Goal: Task Accomplishment & Management: Use online tool/utility

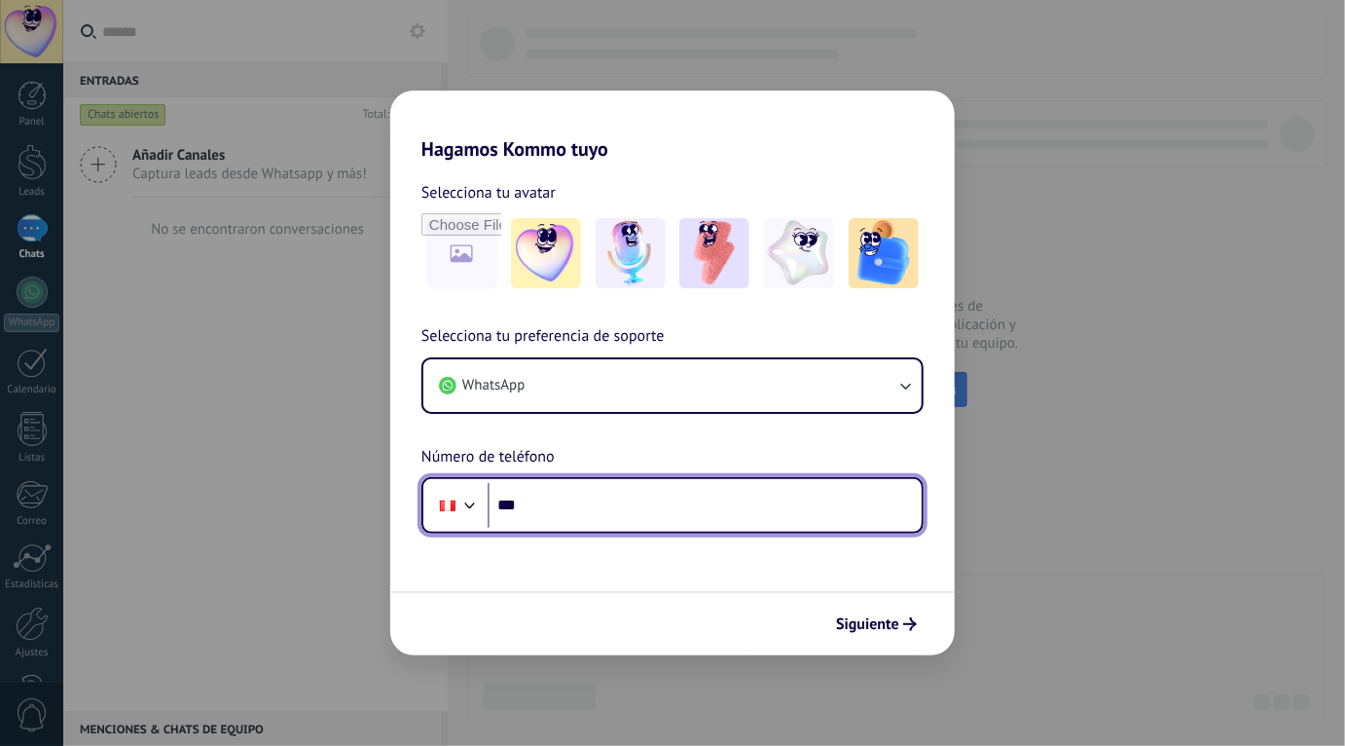
click at [580, 505] on input "***" at bounding box center [705, 505] width 434 height 45
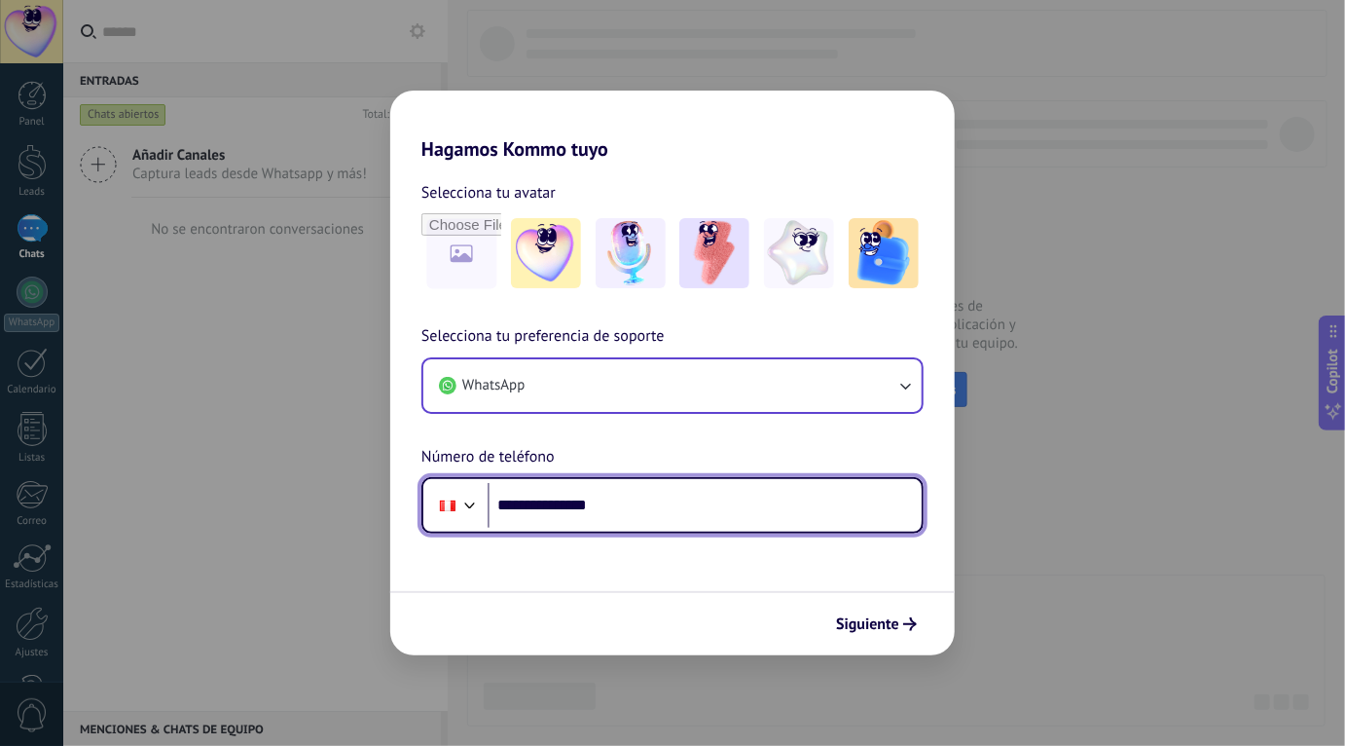
type input "**********"
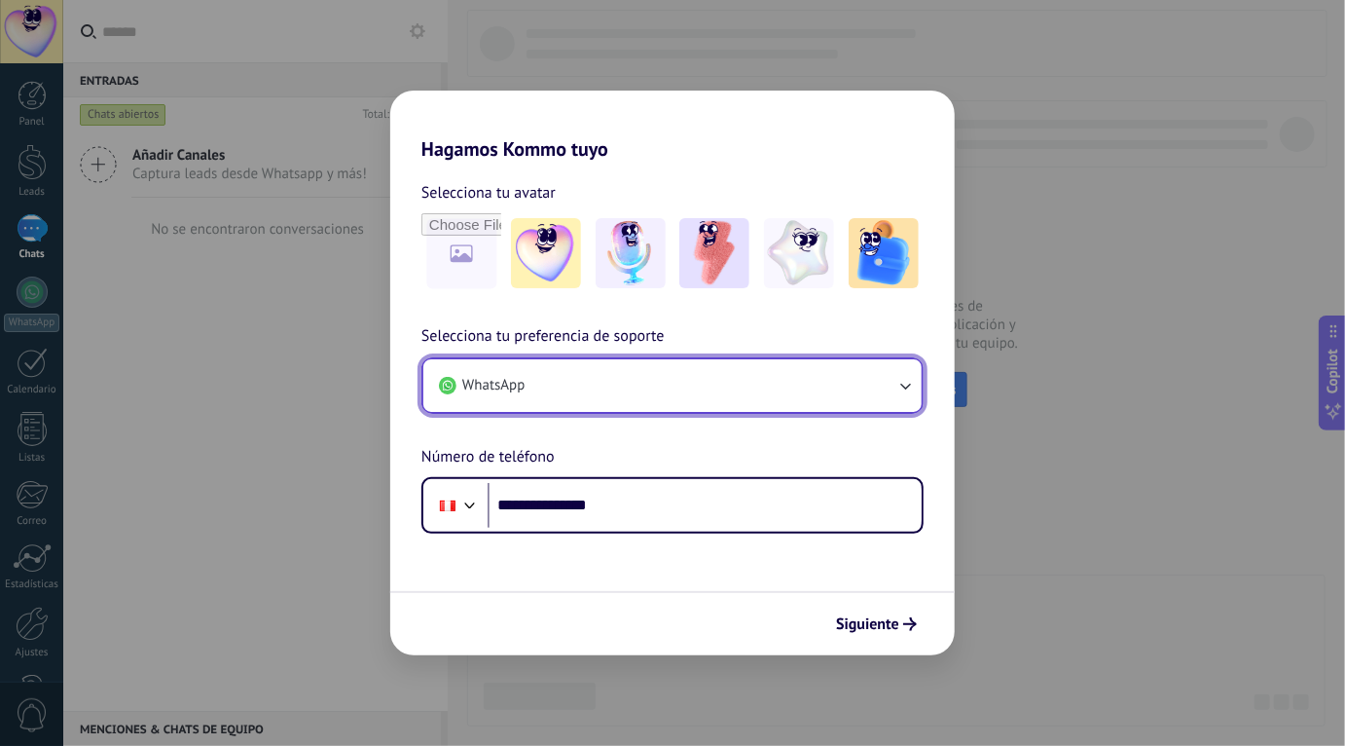
click at [852, 389] on button "WhatsApp" at bounding box center [672, 385] width 498 height 53
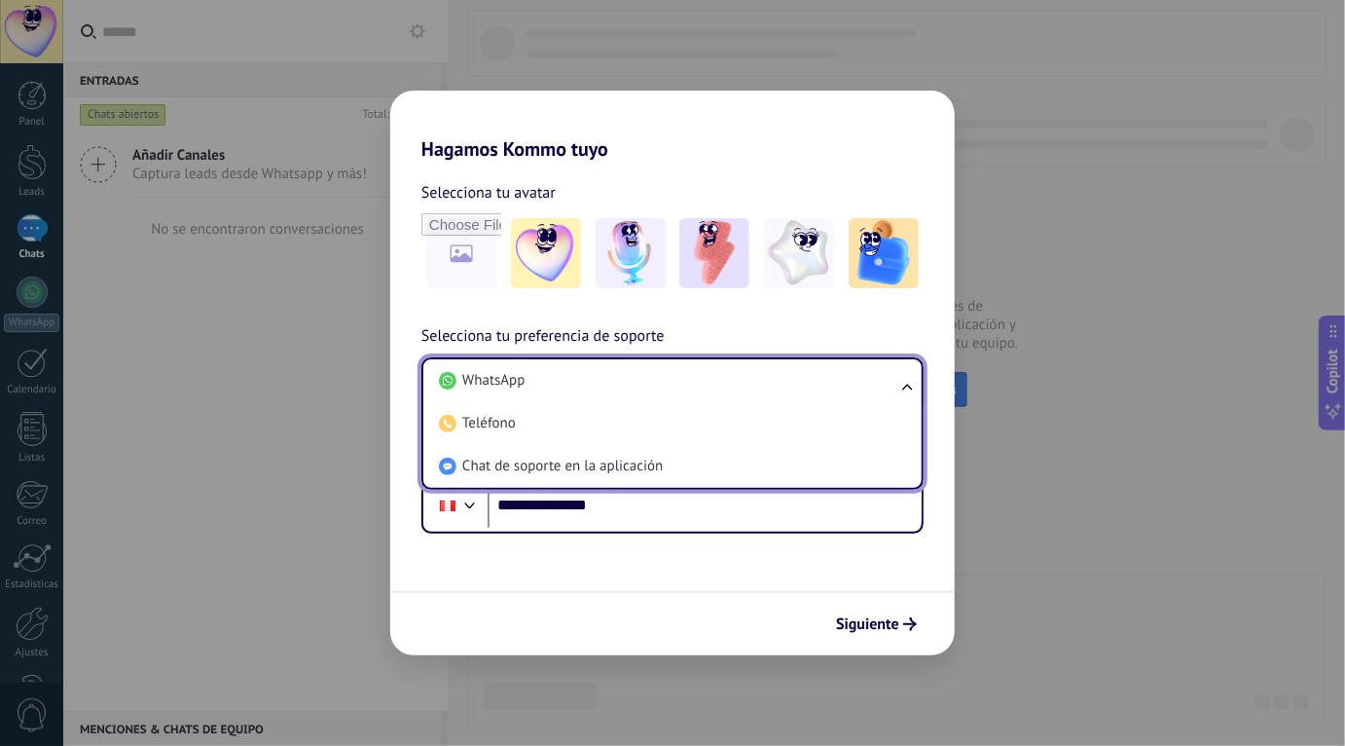
click at [852, 389] on li "WhatsApp" at bounding box center [668, 380] width 475 height 43
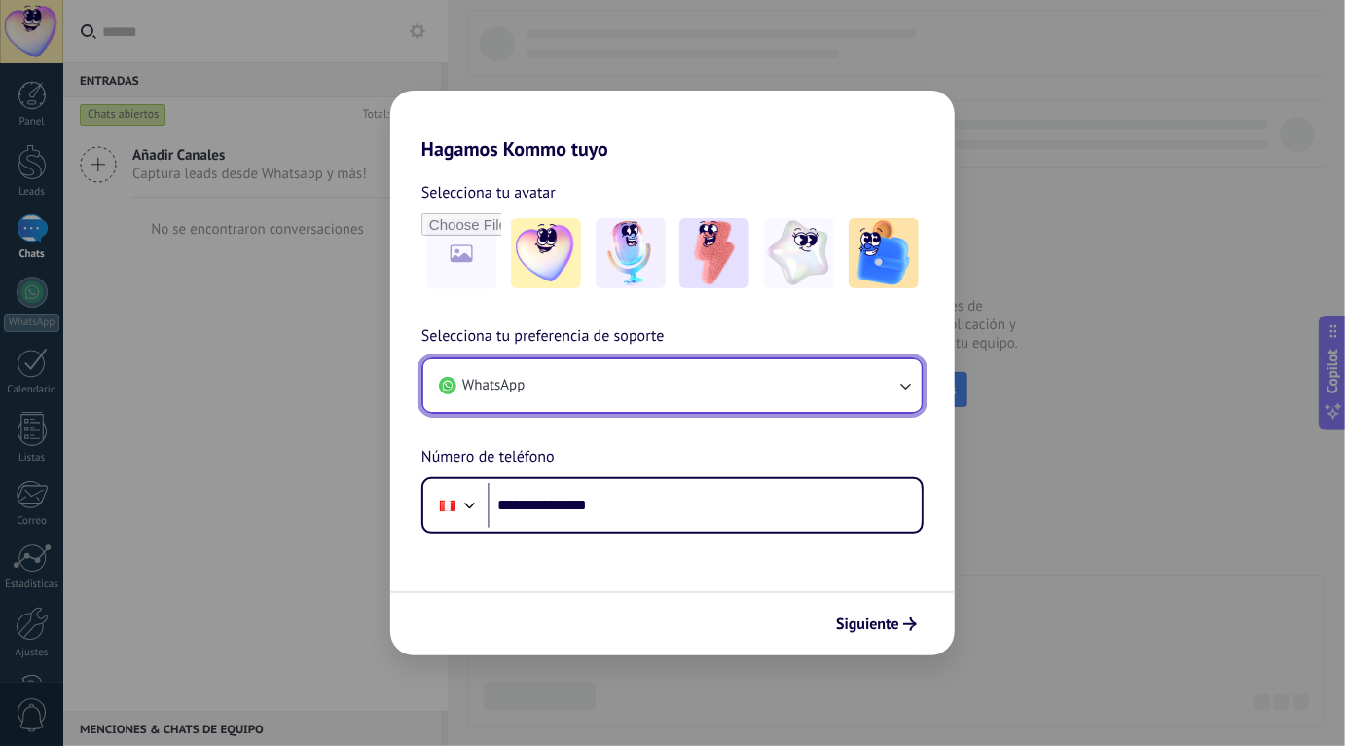
click at [852, 389] on button "WhatsApp" at bounding box center [672, 385] width 498 height 53
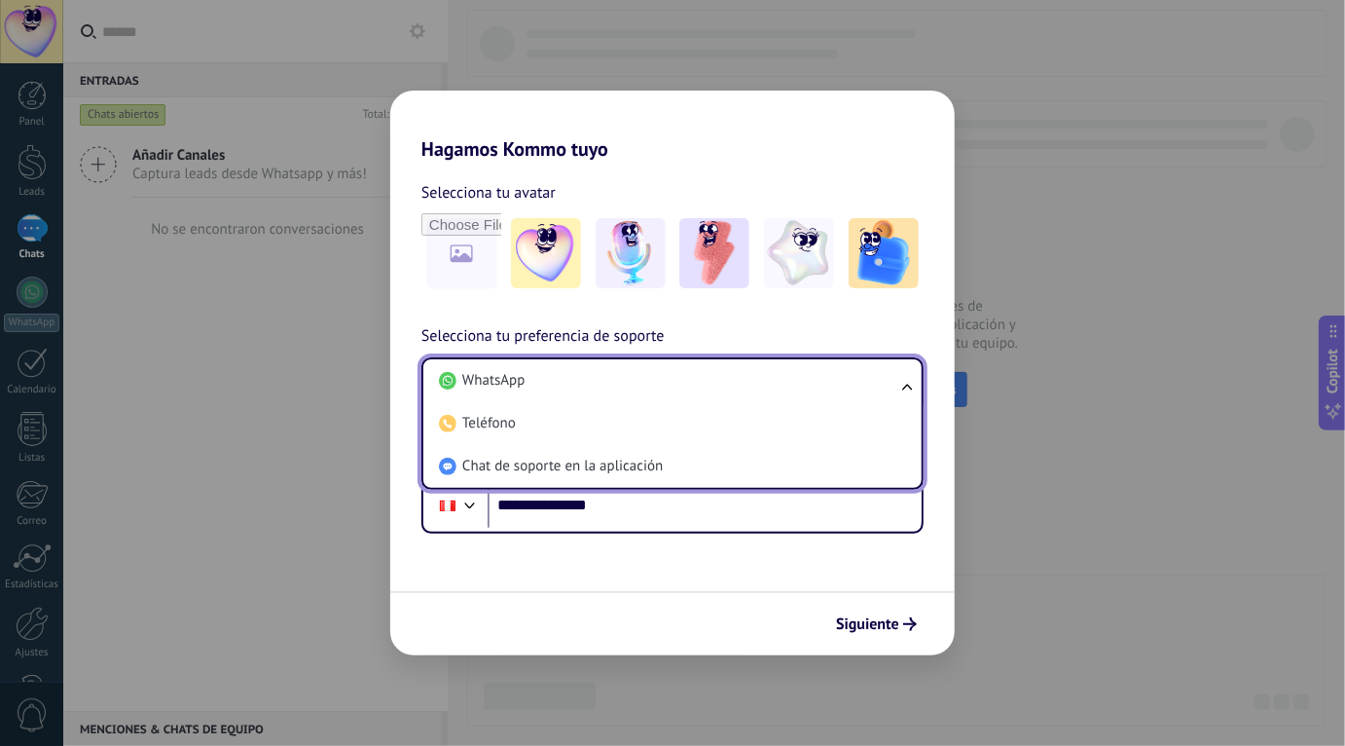
click at [852, 389] on li "WhatsApp" at bounding box center [668, 380] width 475 height 43
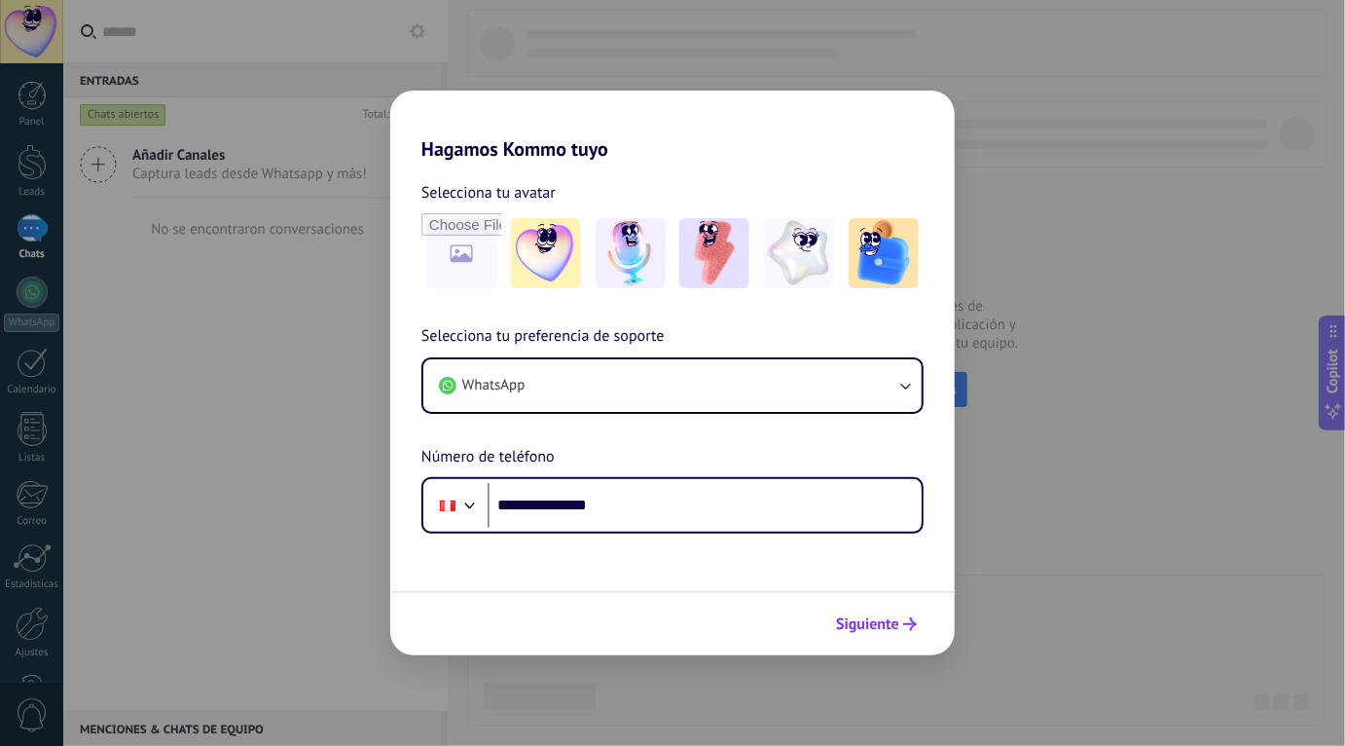
click at [869, 627] on span "Siguiente" at bounding box center [867, 624] width 63 height 14
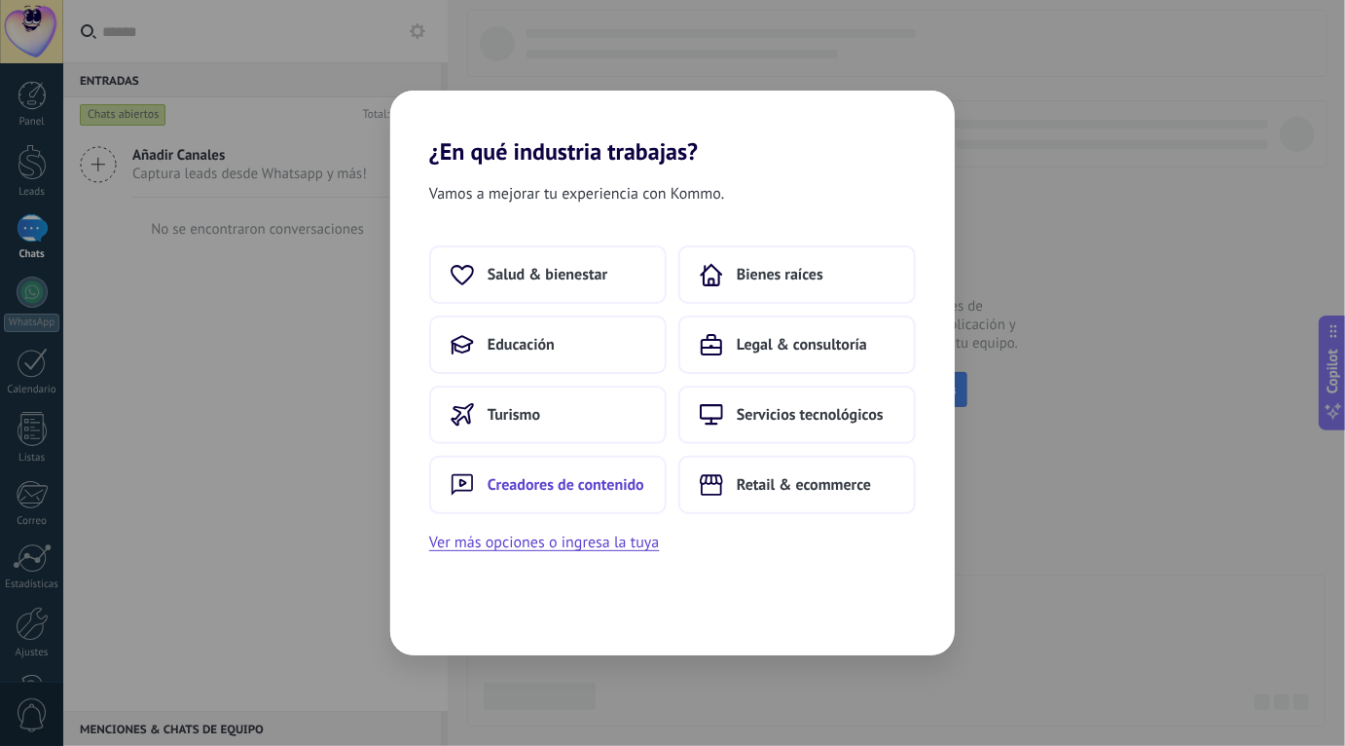
click at [629, 486] on span "Creadores de contenido" at bounding box center [566, 484] width 157 height 19
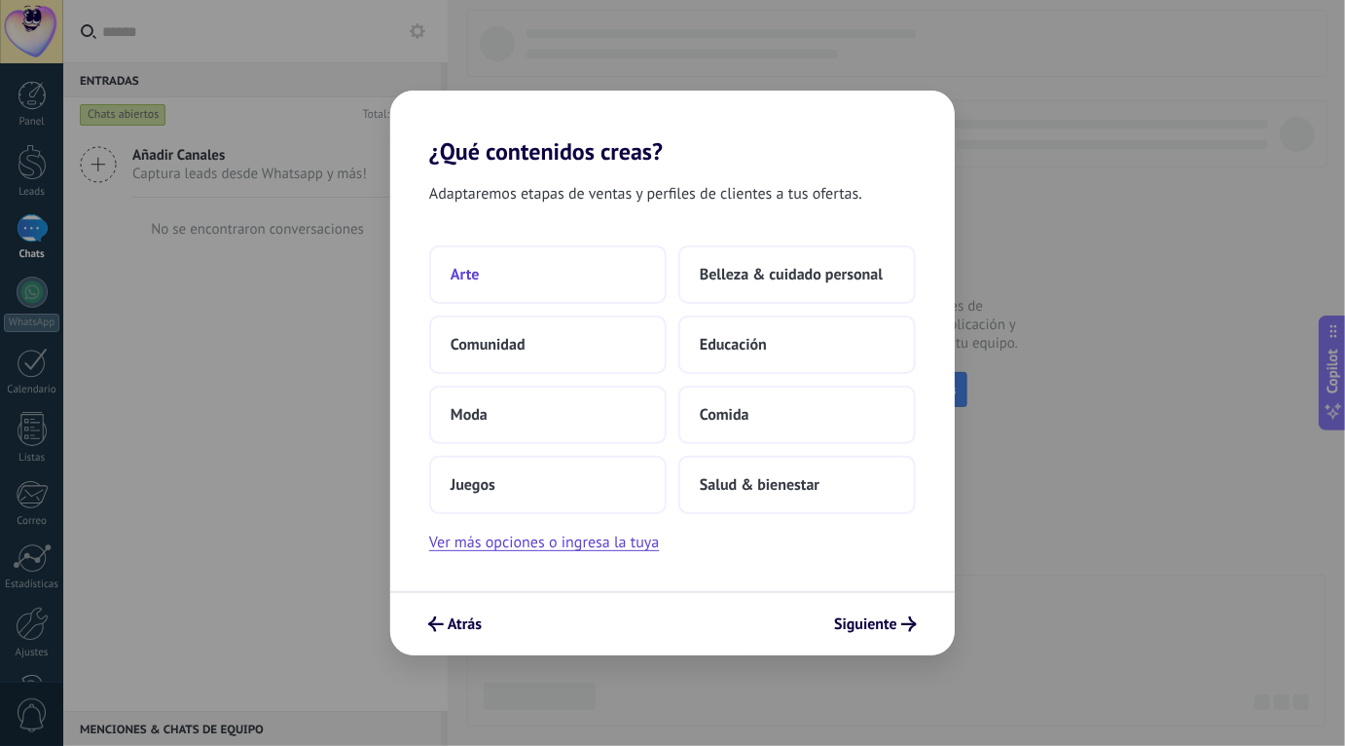
click at [591, 270] on button "Arte" at bounding box center [547, 274] width 237 height 58
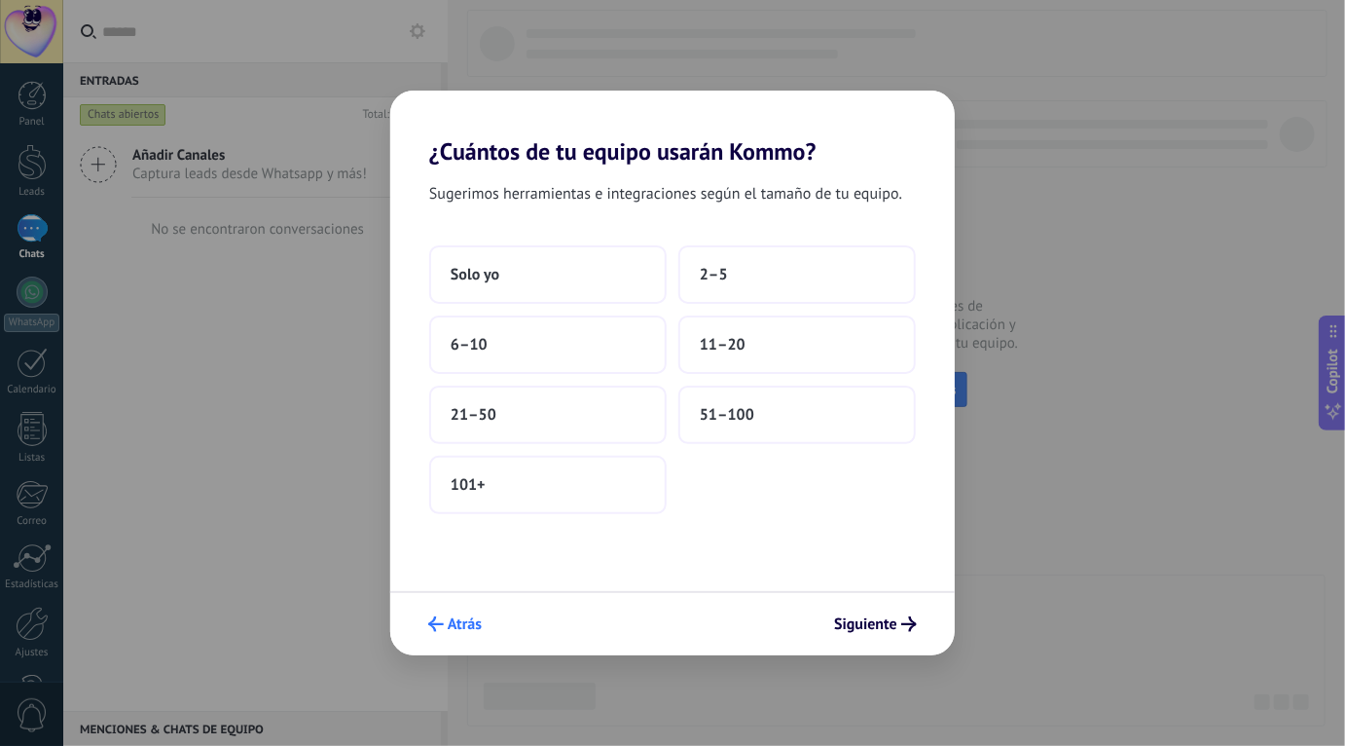
click at [476, 625] on span "Atrás" at bounding box center [465, 624] width 34 height 14
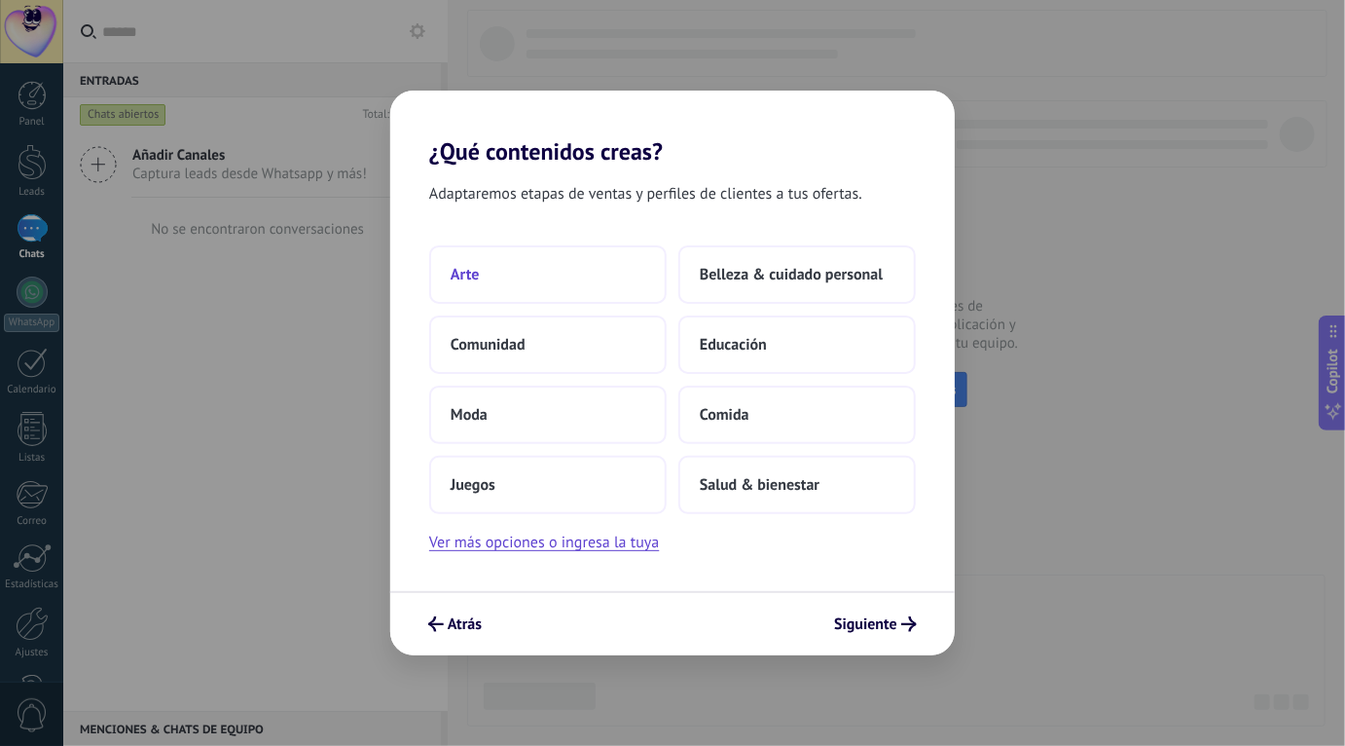
click at [581, 259] on button "Arte" at bounding box center [547, 274] width 237 height 58
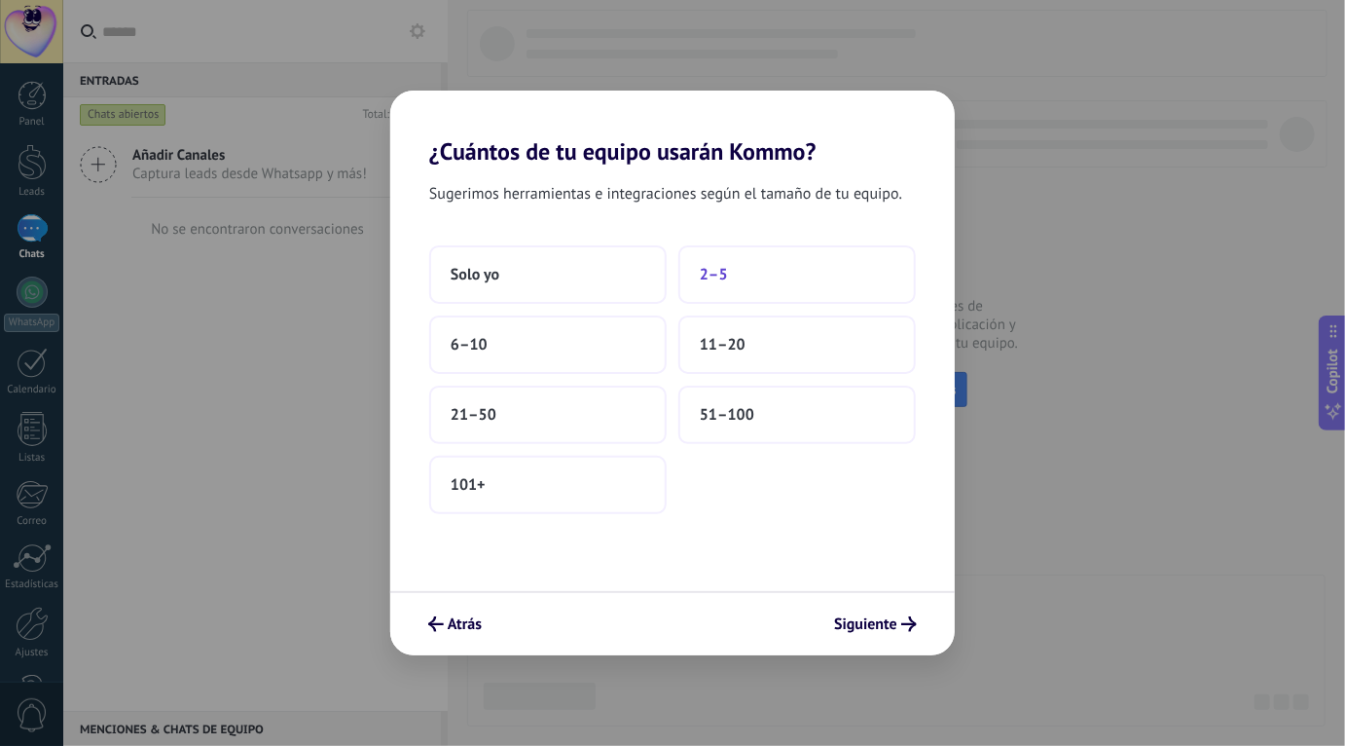
click at [753, 276] on button "2–5" at bounding box center [796, 274] width 237 height 58
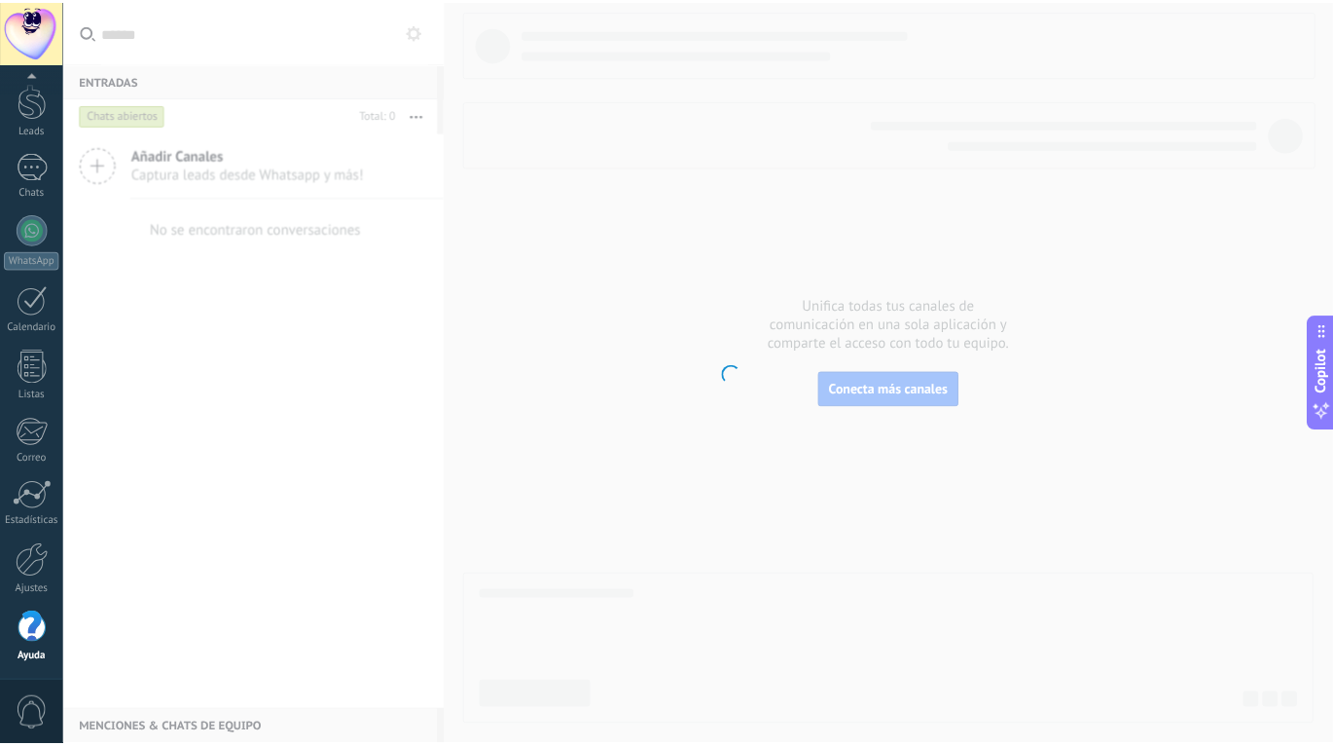
scroll to position [62, 0]
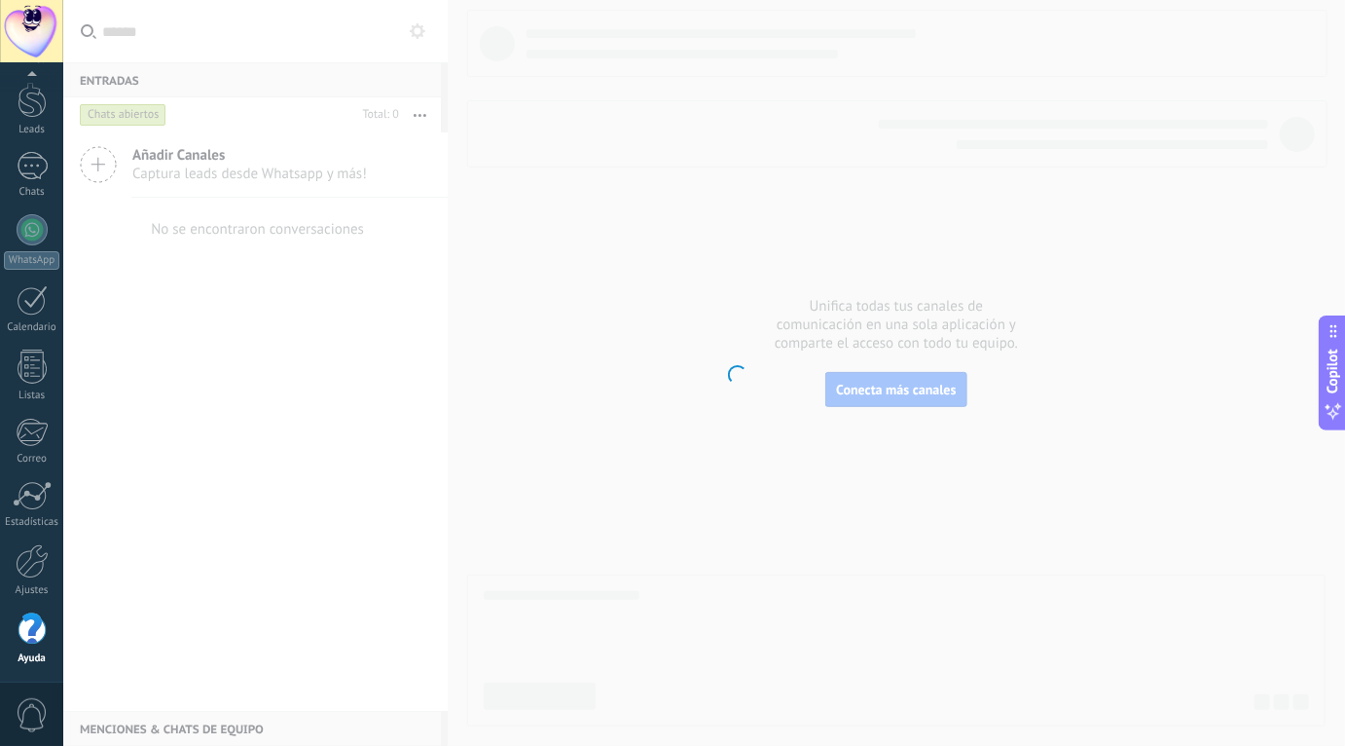
click at [192, 317] on body ".abecls-1,.abecls-2{fill-rule:evenodd}.abecls-2{fill:#fff} .abhcls-1{fill:none}…" at bounding box center [672, 373] width 1345 height 746
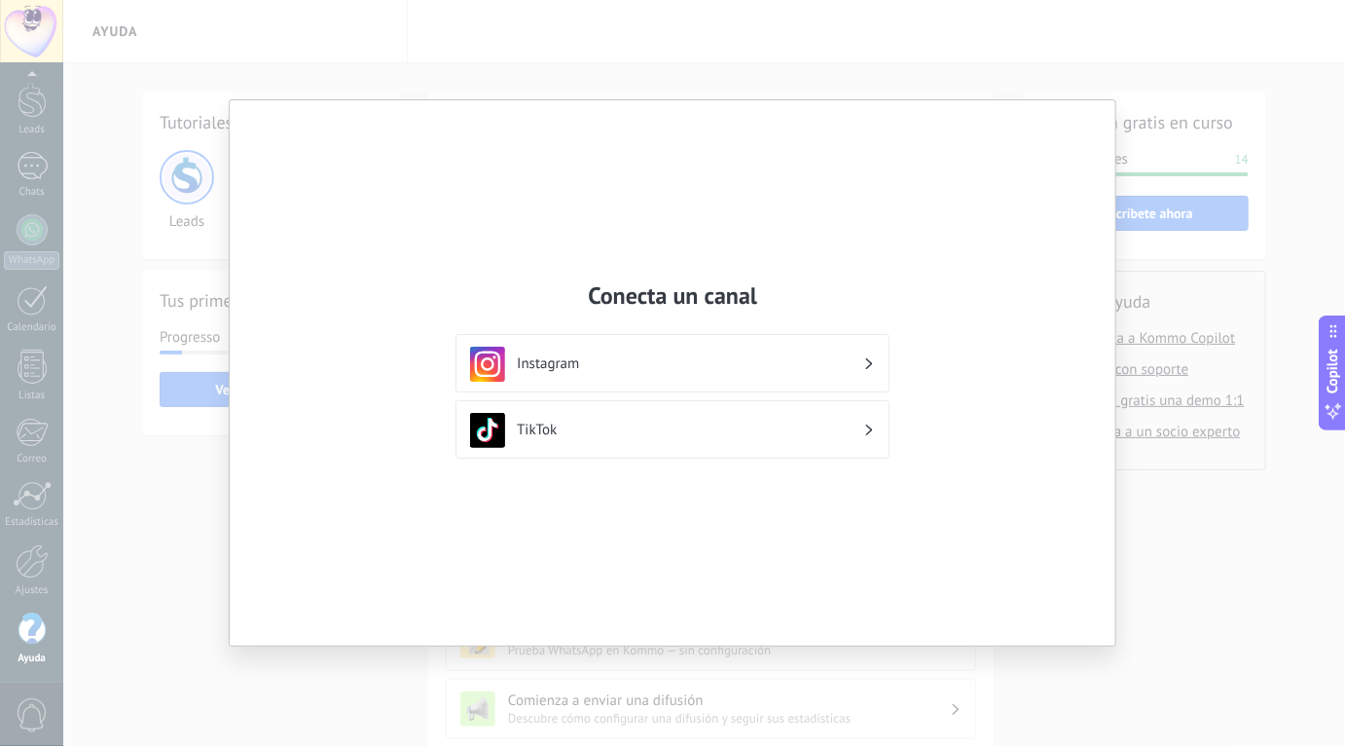
click at [696, 367] on h3 "Instagram" at bounding box center [690, 363] width 346 height 18
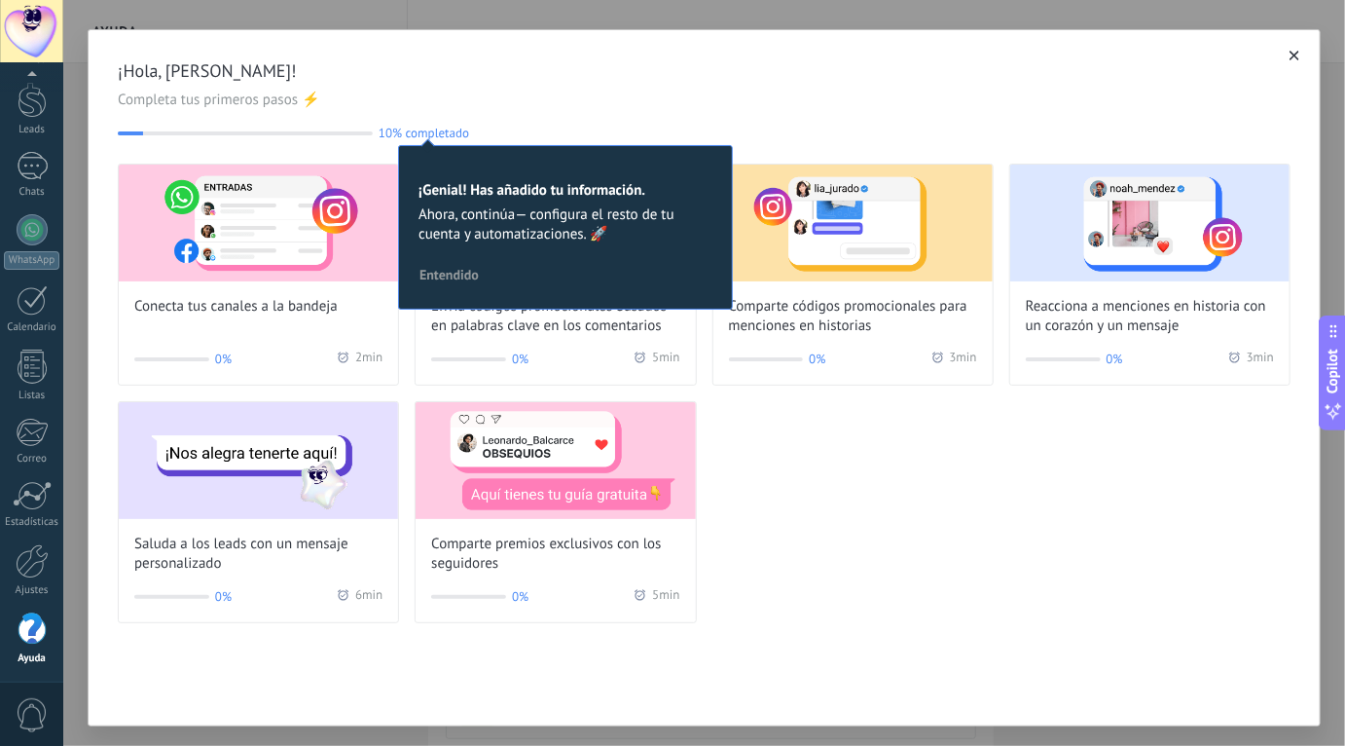
click at [709, 109] on span "Completa tus primeros pasos ⚡" at bounding box center [704, 100] width 1173 height 19
click at [456, 279] on span "Entendido" at bounding box center [448, 275] width 59 height 14
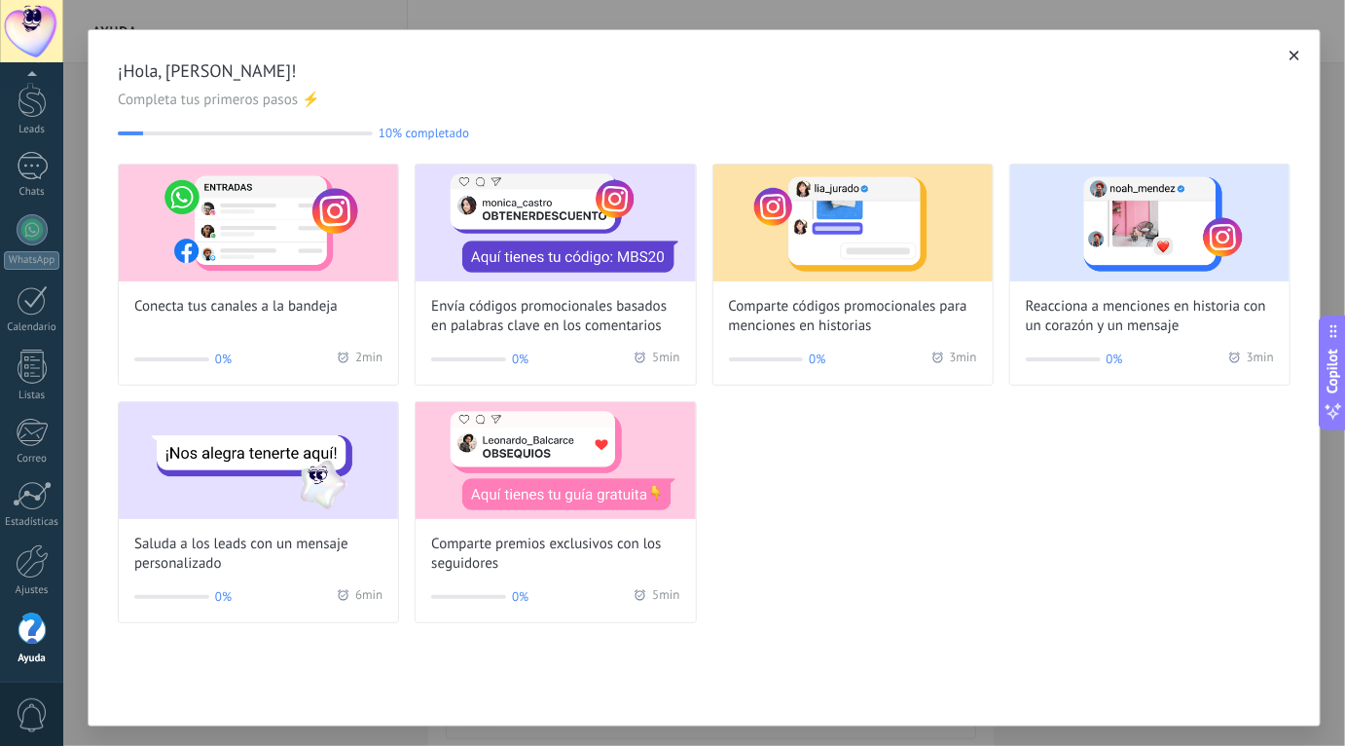
click at [1290, 52] on span "button" at bounding box center [1295, 56] width 10 height 14
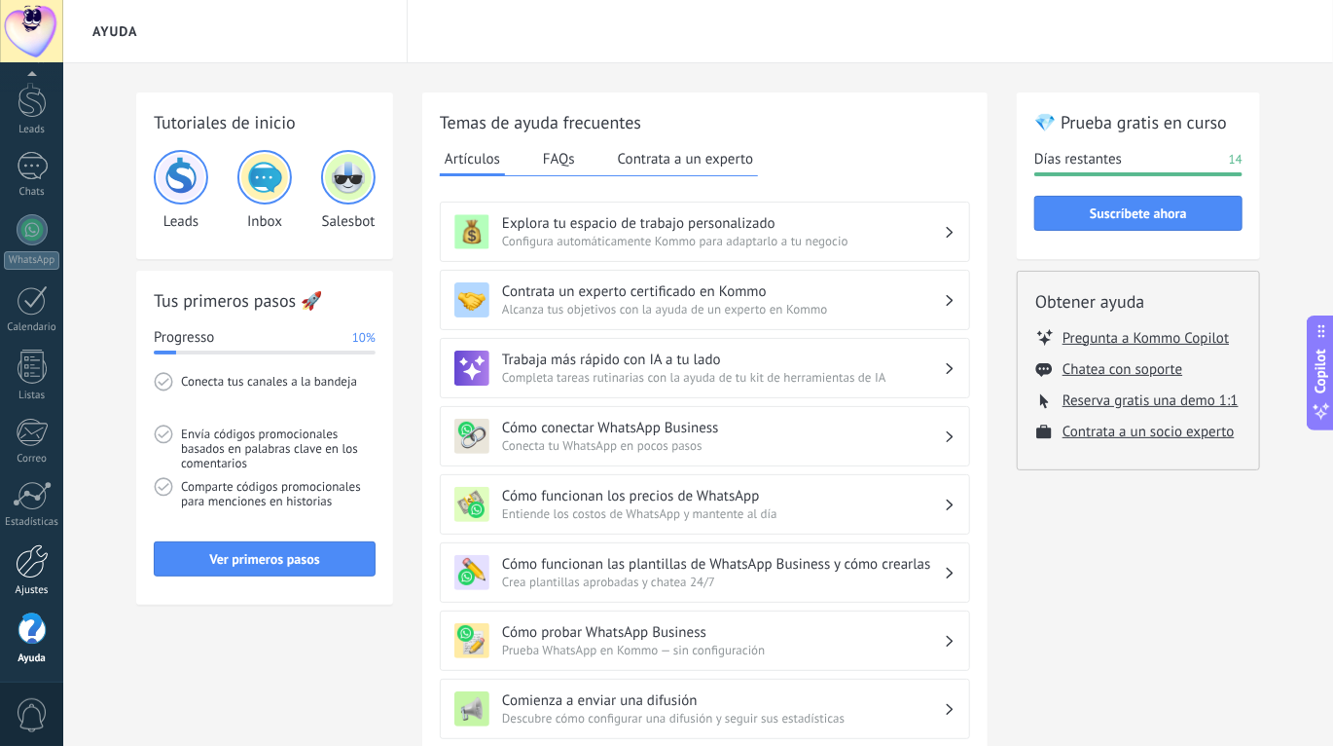
scroll to position [64, 0]
click at [31, 575] on div at bounding box center [32, 559] width 33 height 34
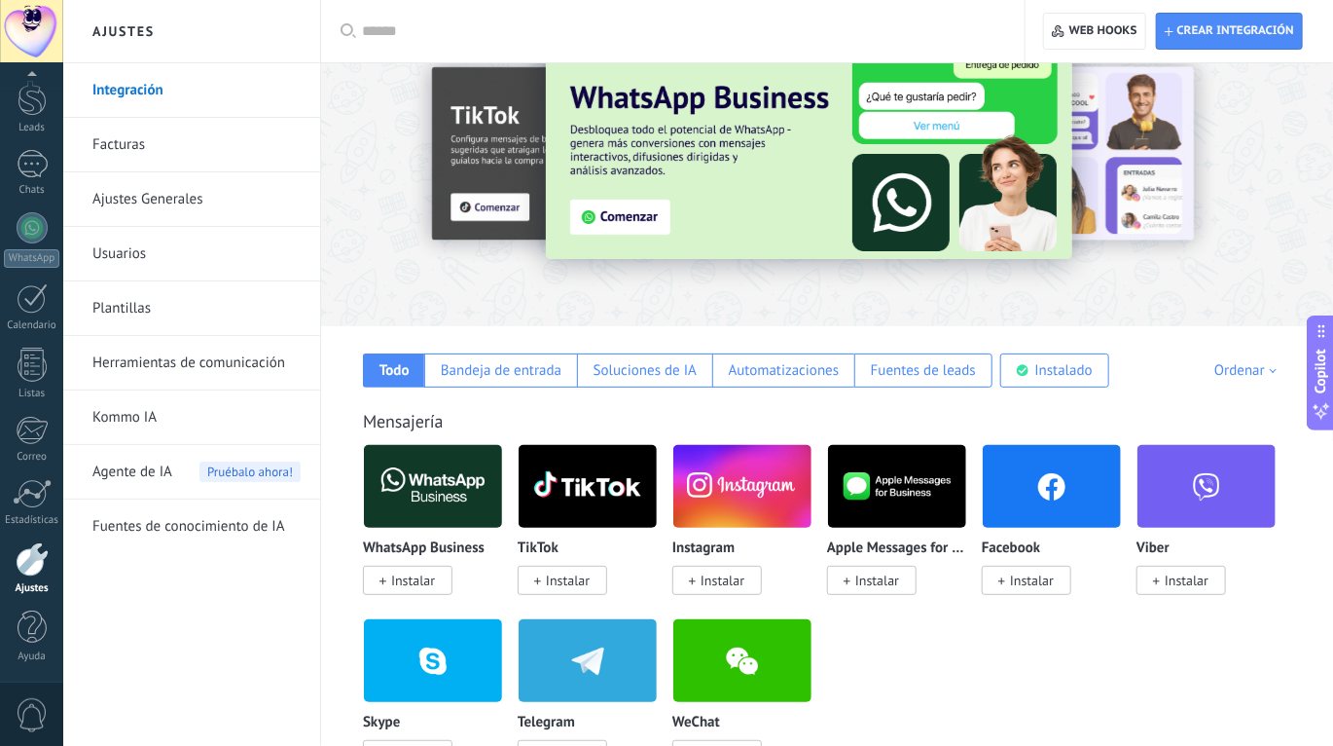
scroll to position [185, 0]
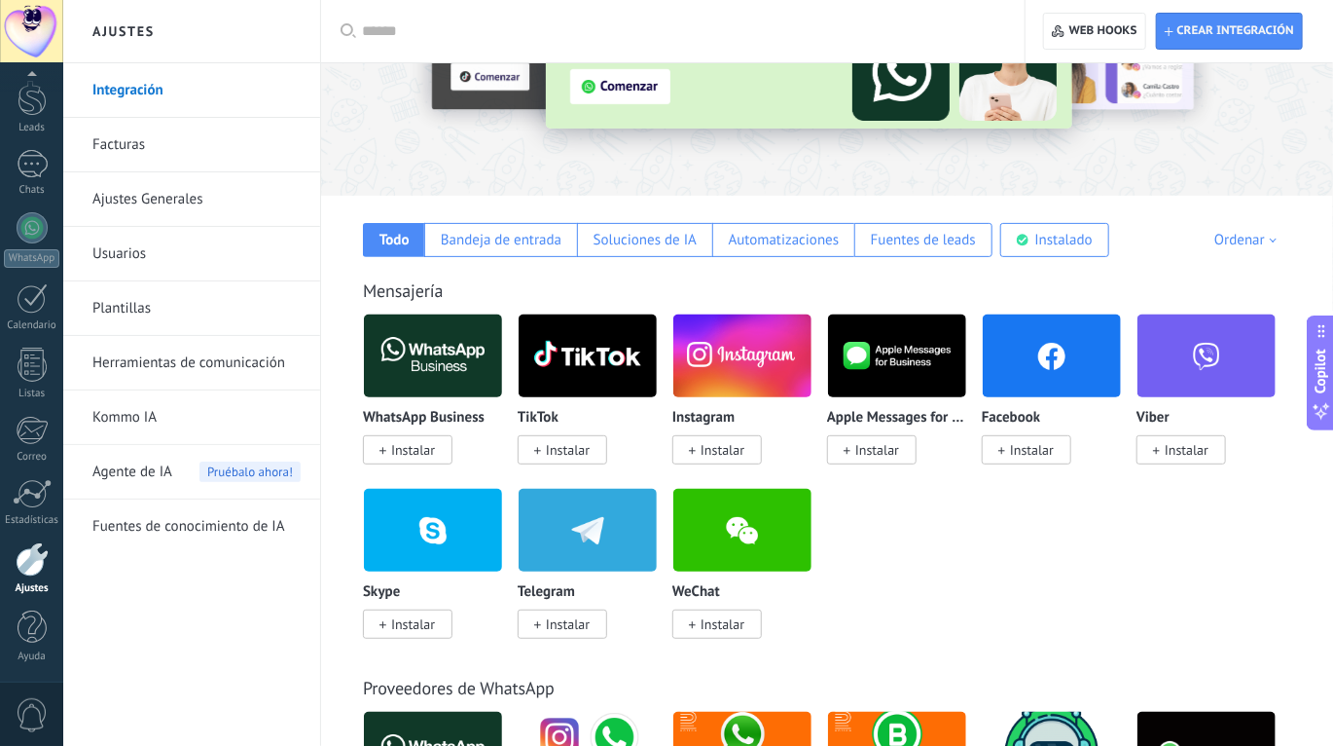
click at [708, 451] on span "Instalar" at bounding box center [723, 450] width 44 height 18
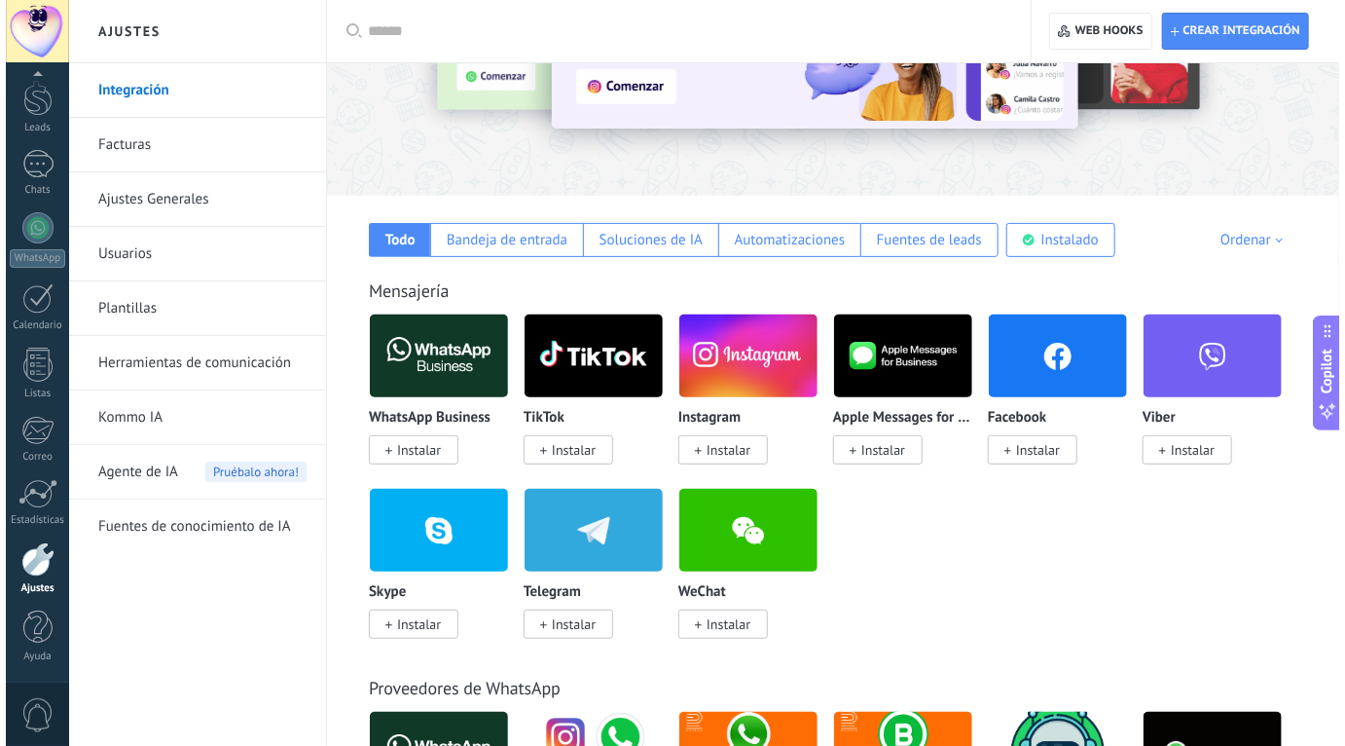
scroll to position [0, 0]
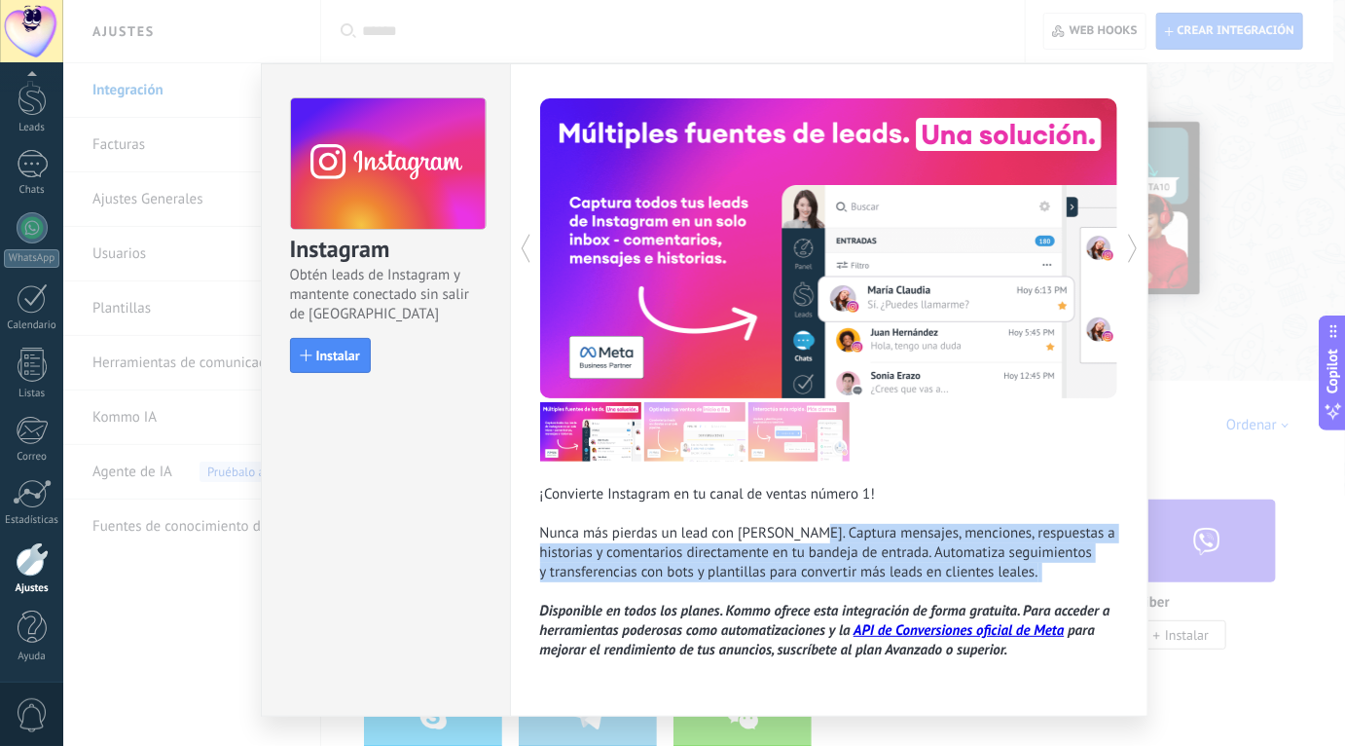
drag, startPoint x: 821, startPoint y: 527, endPoint x: 1054, endPoint y: 587, distance: 240.1
click at [1054, 587] on div "¡Convierte Instagram en tu canal de ventas número 1! Nunca más pierdas un lead …" at bounding box center [829, 572] width 578 height 175
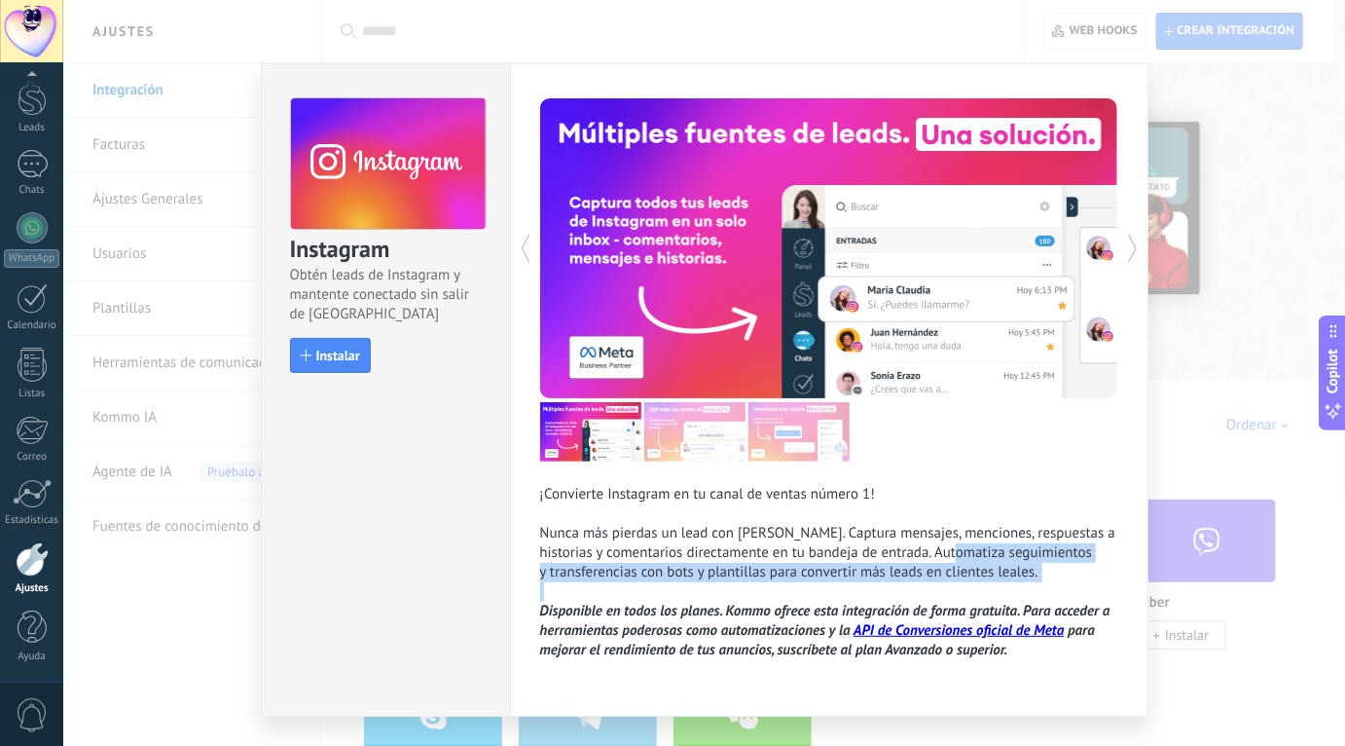
drag, startPoint x: 1054, startPoint y: 587, endPoint x: 976, endPoint y: 556, distance: 83.9
click at [976, 556] on div "¡Convierte Instagram en tu canal de ventas número 1! Nunca más pierdas un lead …" at bounding box center [829, 572] width 578 height 175
click at [975, 556] on div "¡Convierte Instagram en tu canal de ventas número 1! Nunca más pierdas un lead …" at bounding box center [829, 572] width 578 height 175
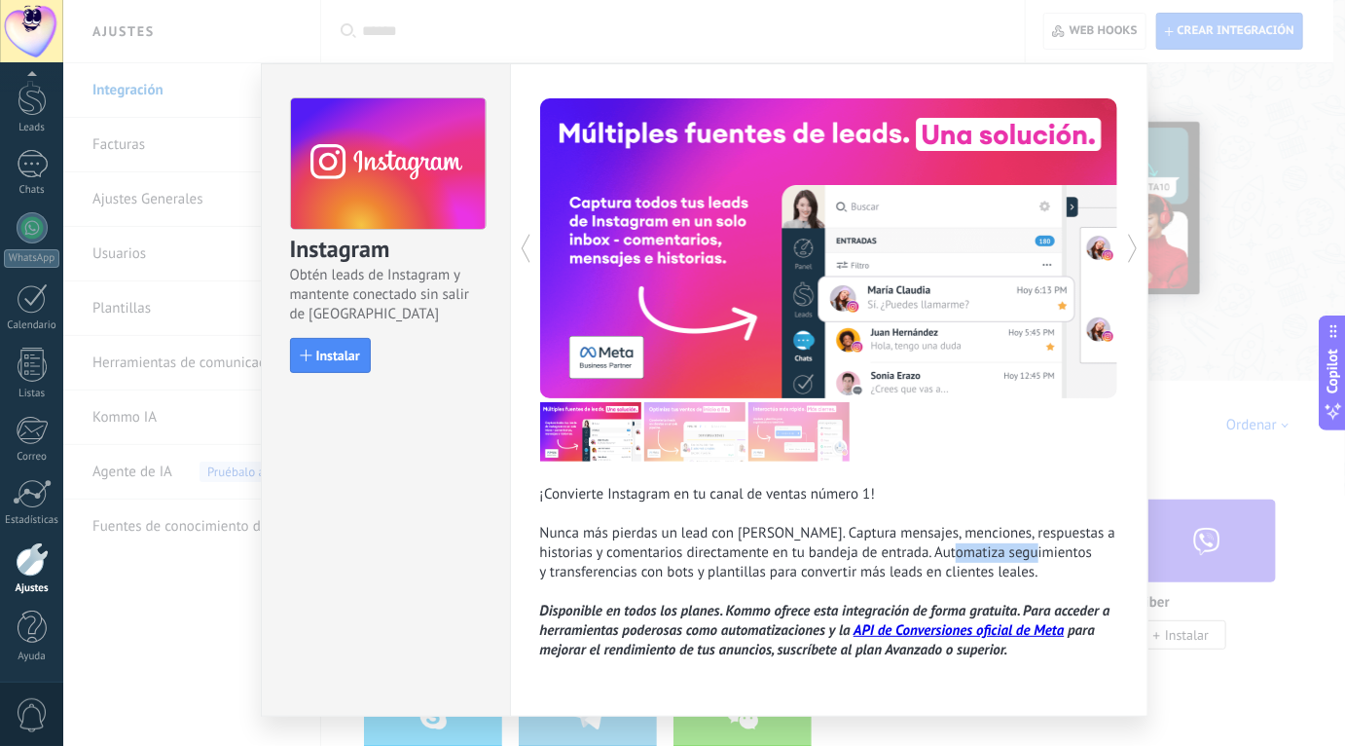
click at [975, 556] on div "¡Convierte Instagram en tu canal de ventas número 1! Nunca más pierdas un lead …" at bounding box center [829, 572] width 578 height 175
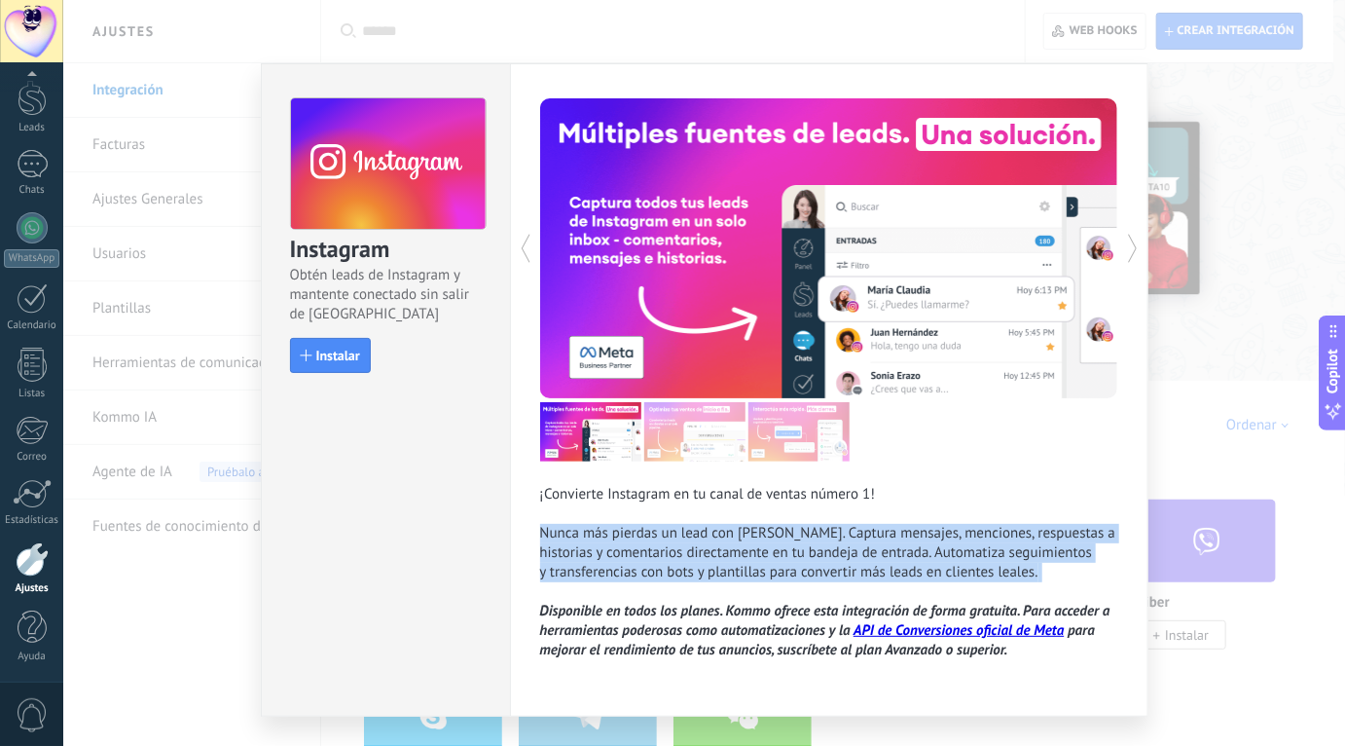
click at [975, 556] on div "¡Convierte Instagram en tu canal de ventas número 1! Nunca más pierdas un lead …" at bounding box center [829, 572] width 578 height 175
click at [926, 555] on div "¡Convierte Instagram en tu canal de ventas número 1! Nunca más pierdas un lead …" at bounding box center [829, 572] width 578 height 175
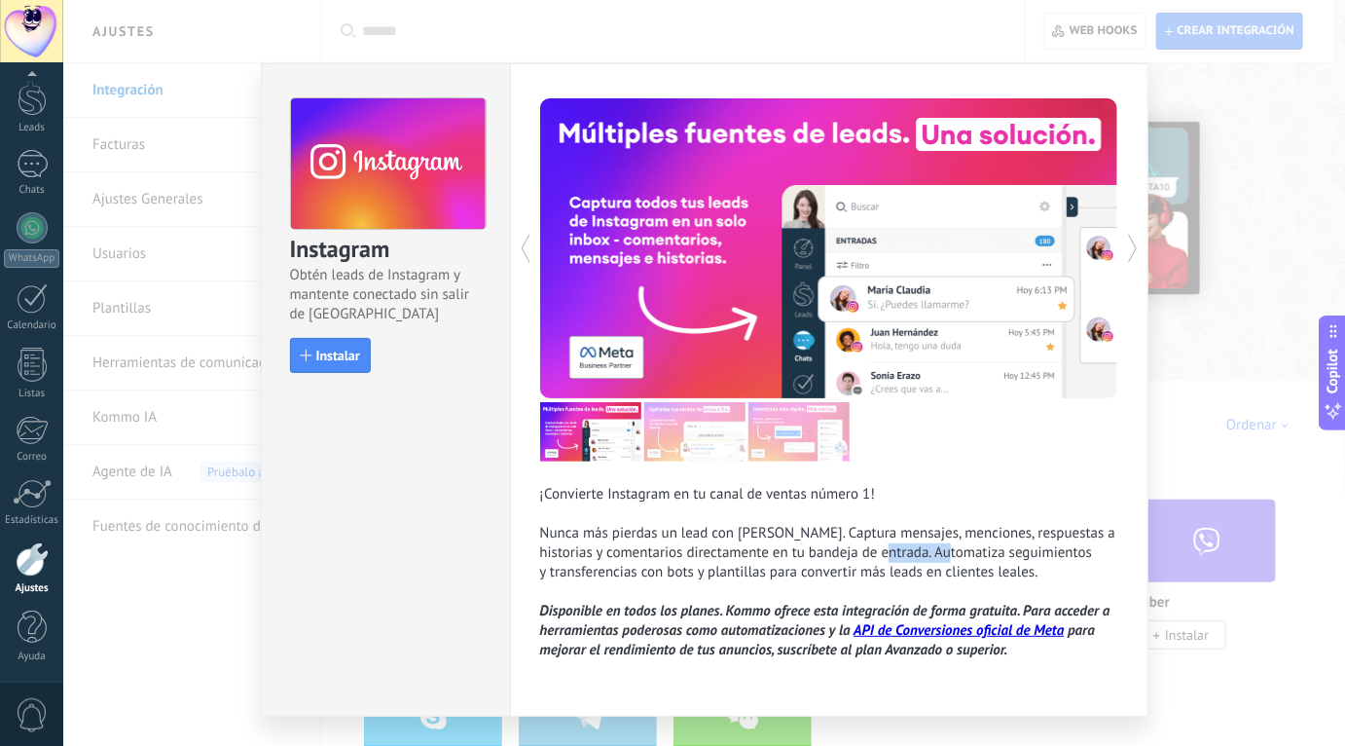
click at [926, 555] on div "¡Convierte Instagram en tu canal de ventas número 1! Nunca más pierdas un lead …" at bounding box center [829, 572] width 578 height 175
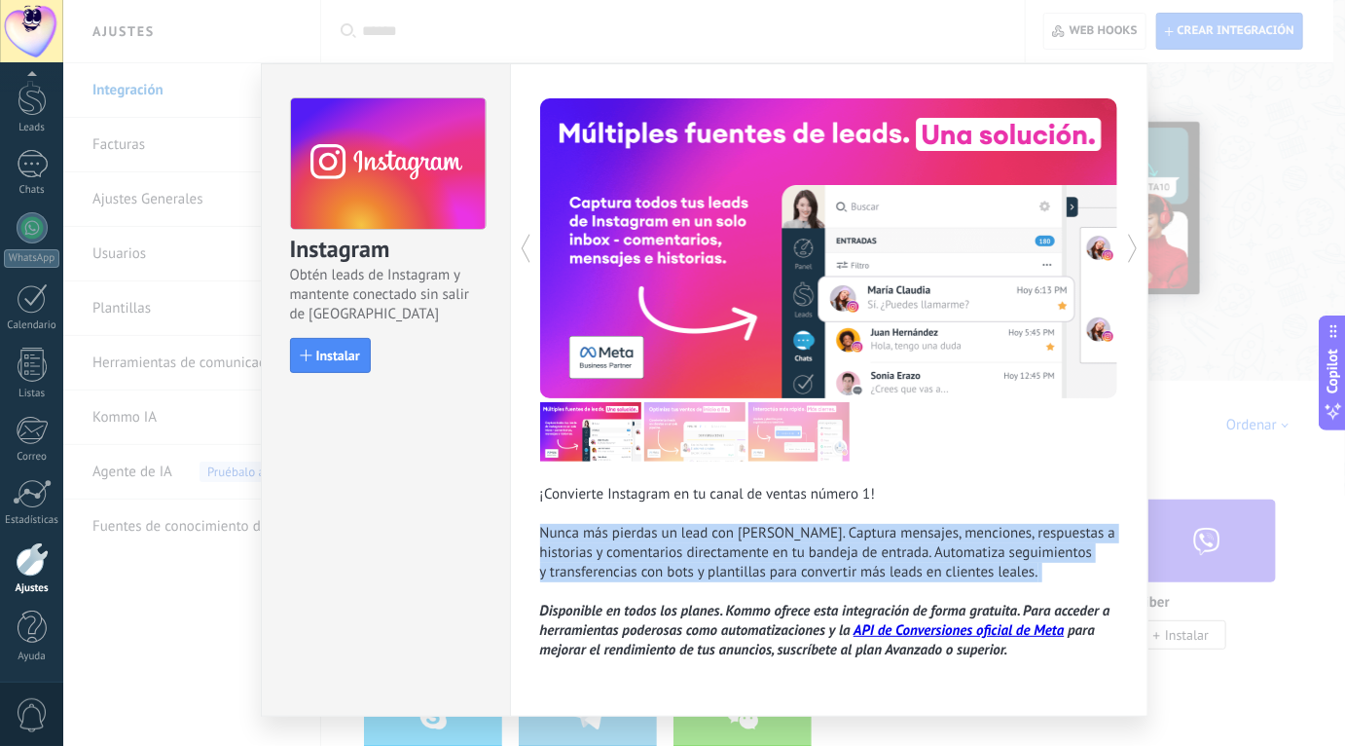
click at [926, 555] on div "¡Convierte Instagram en tu canal de ventas número 1! Nunca más pierdas un lead …" at bounding box center [829, 572] width 578 height 175
click at [860, 555] on div "¡Convierte Instagram en tu canal de ventas número 1! Nunca más pierdas un lead …" at bounding box center [829, 572] width 578 height 175
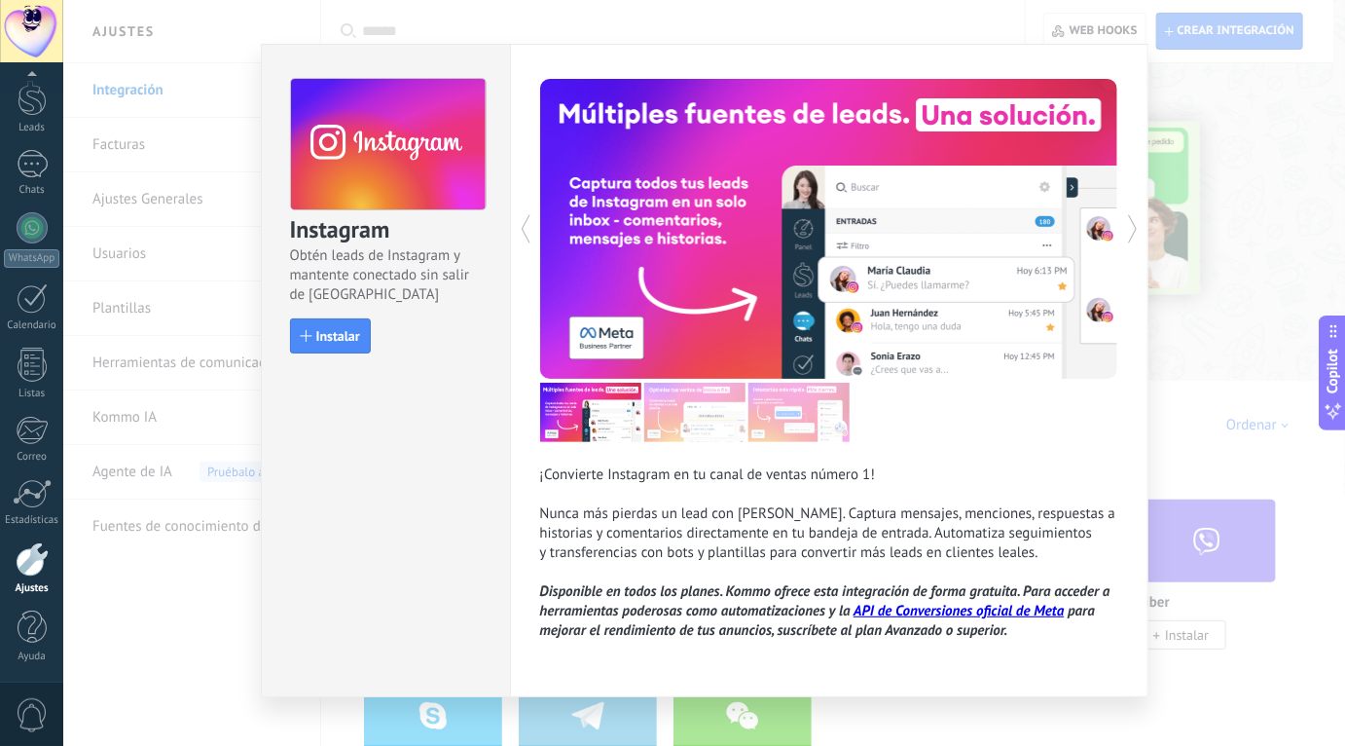
scroll to position [45, 0]
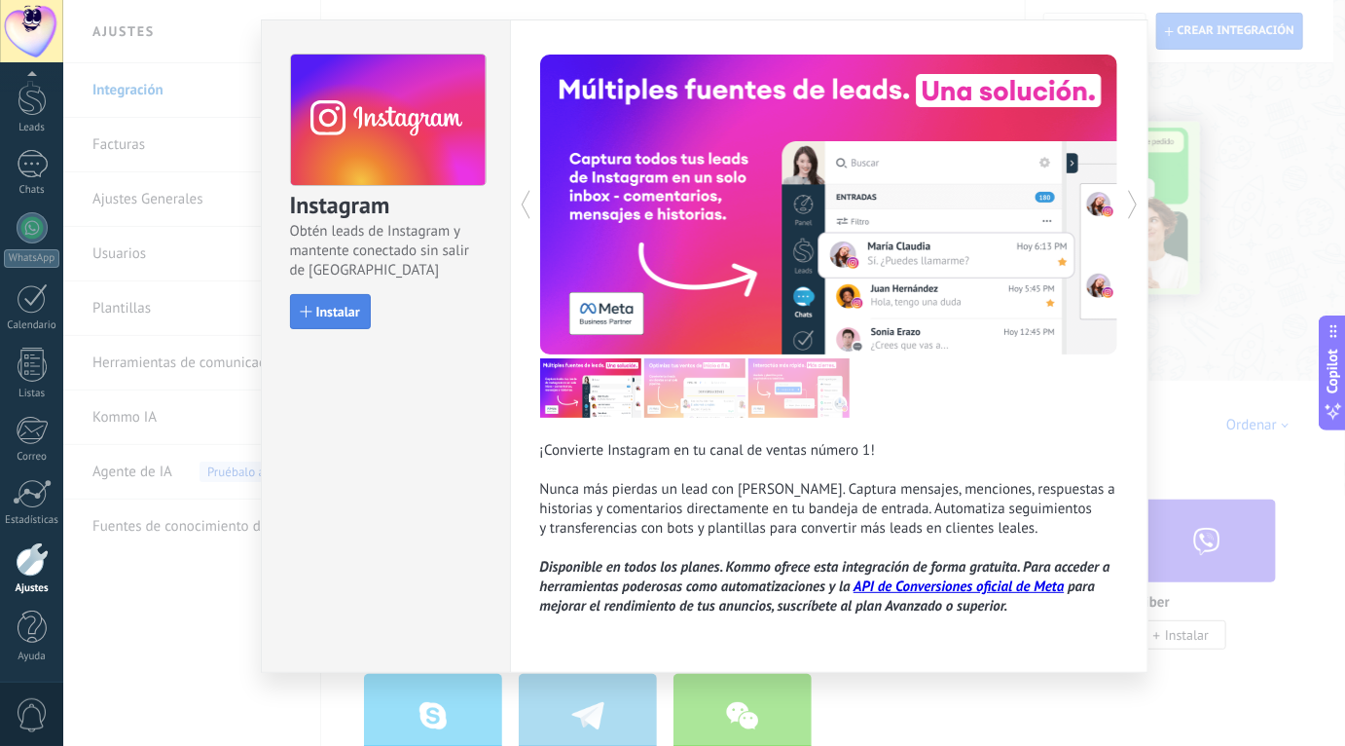
click at [327, 309] on span "Instalar" at bounding box center [338, 312] width 44 height 14
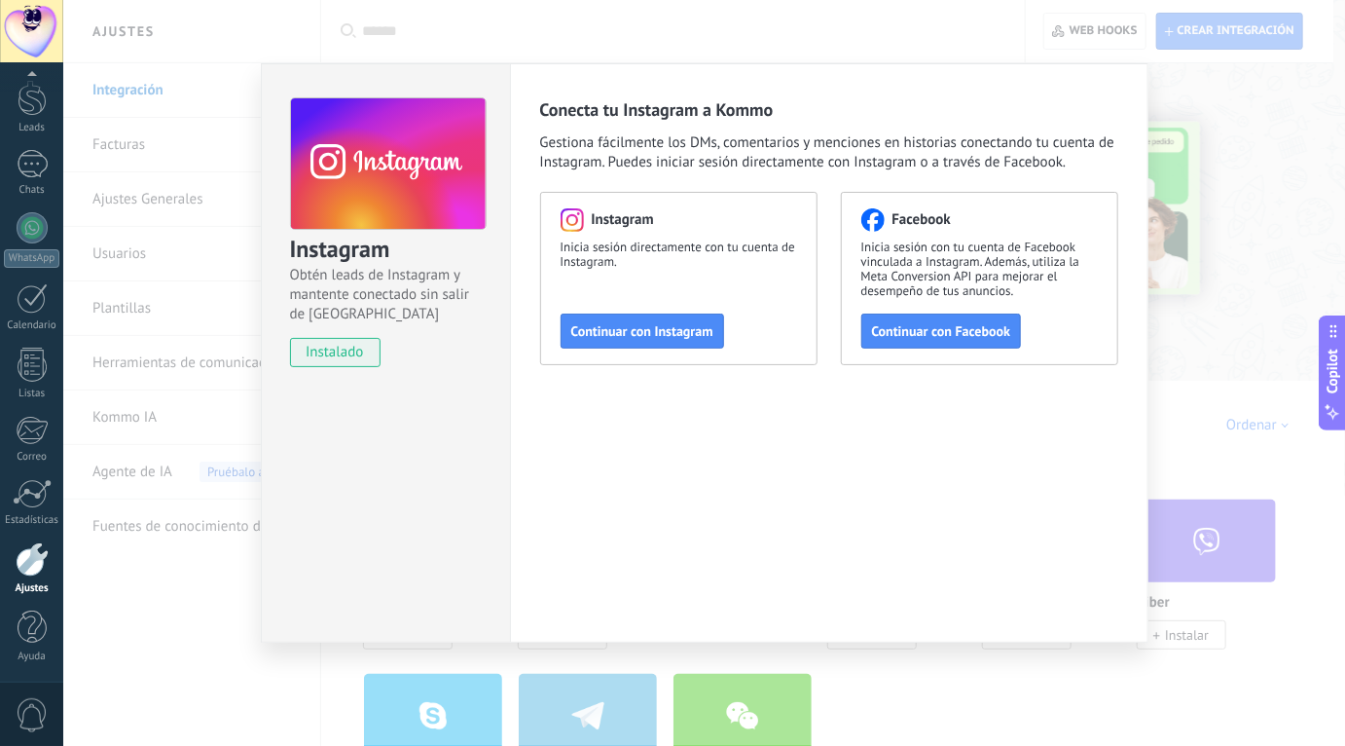
scroll to position [0, 0]
click at [690, 328] on span "Continuar con Instagram" at bounding box center [642, 331] width 142 height 14
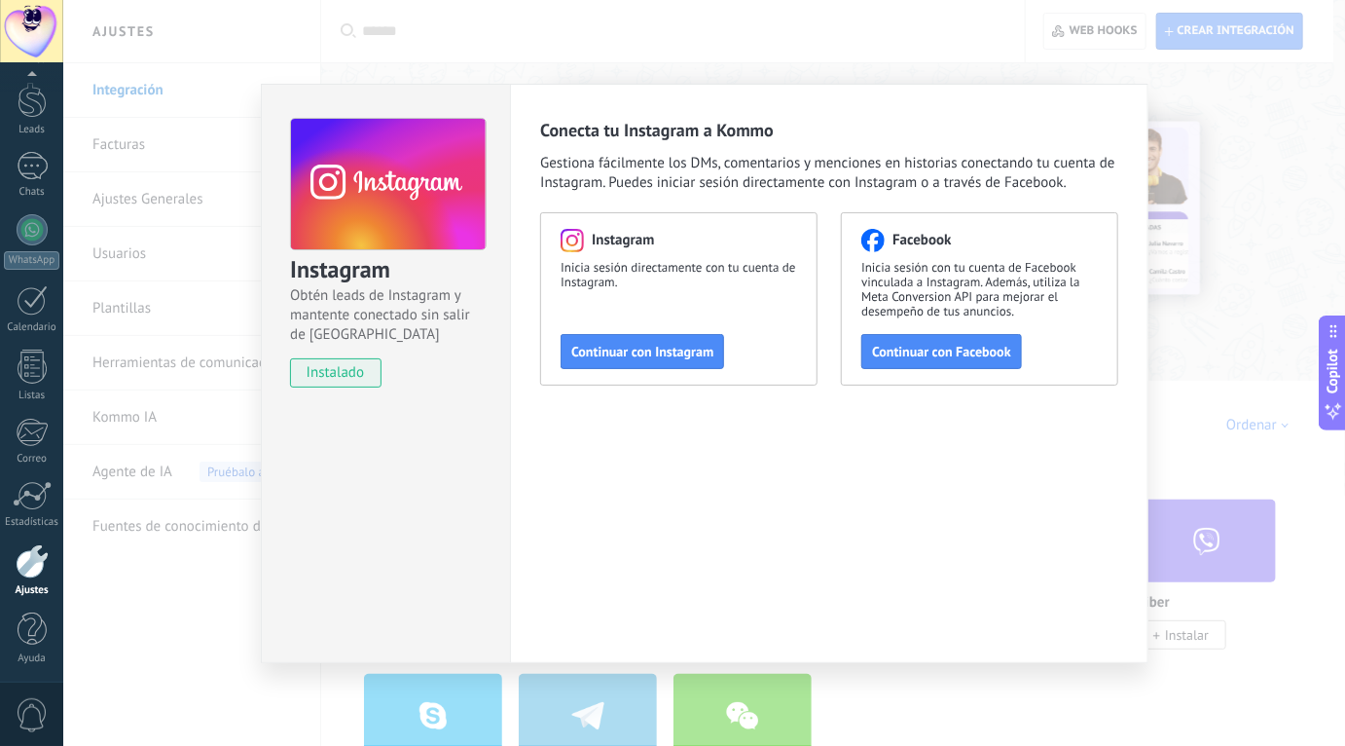
scroll to position [64, 0]
